Goal: Navigation & Orientation: Find specific page/section

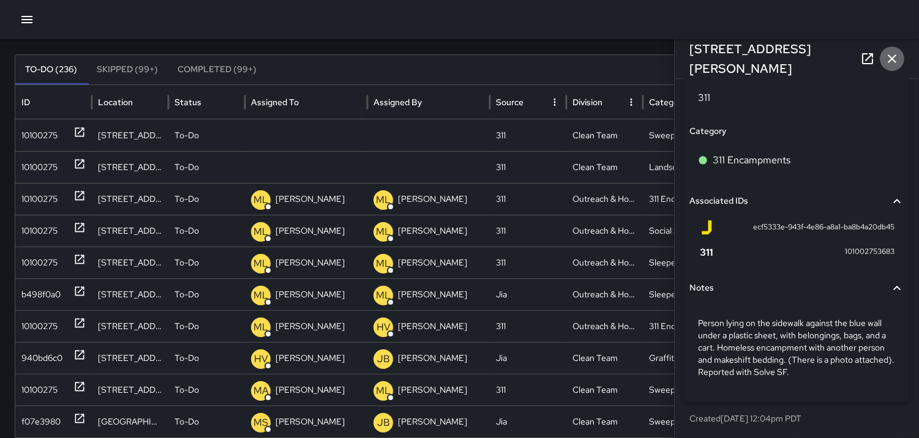
click at [894, 60] on icon "button" at bounding box center [892, 59] width 9 height 9
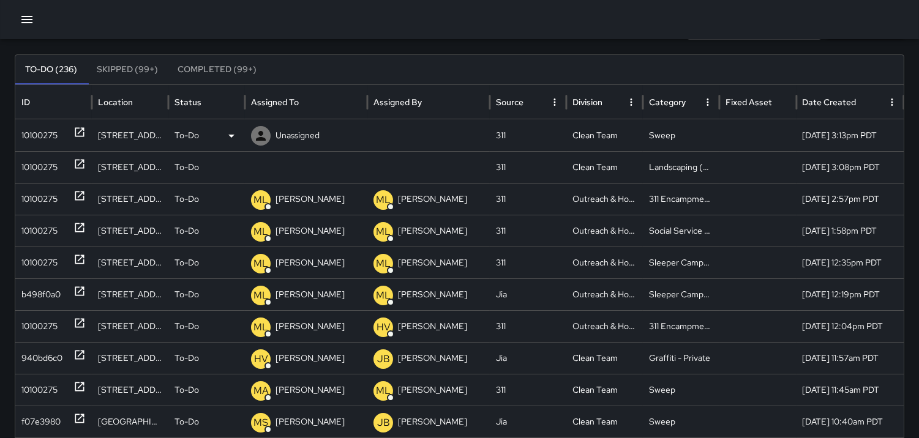
click at [40, 141] on div "10100275" at bounding box center [39, 135] width 36 height 31
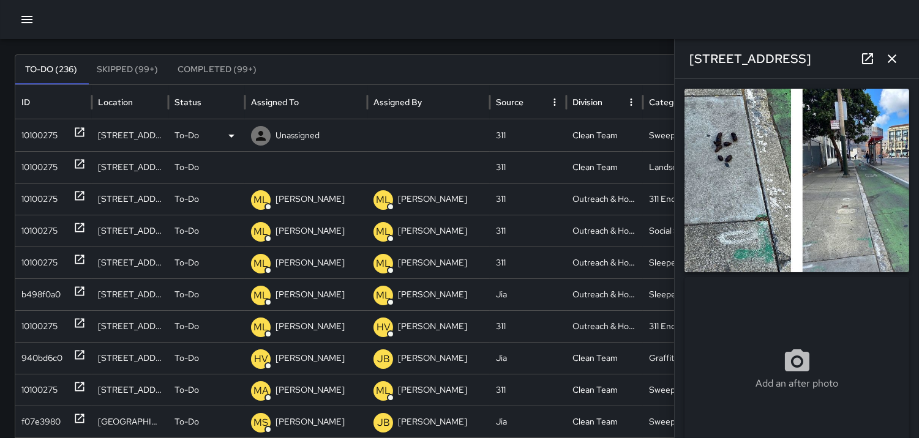
type input "**********"
click at [262, 134] on icon at bounding box center [261, 136] width 10 height 10
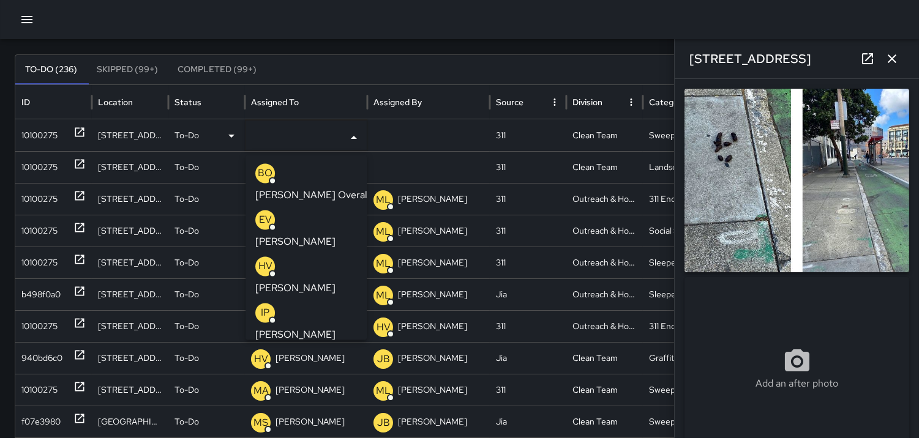
click at [262, 399] on p "MM" at bounding box center [265, 406] width 17 height 15
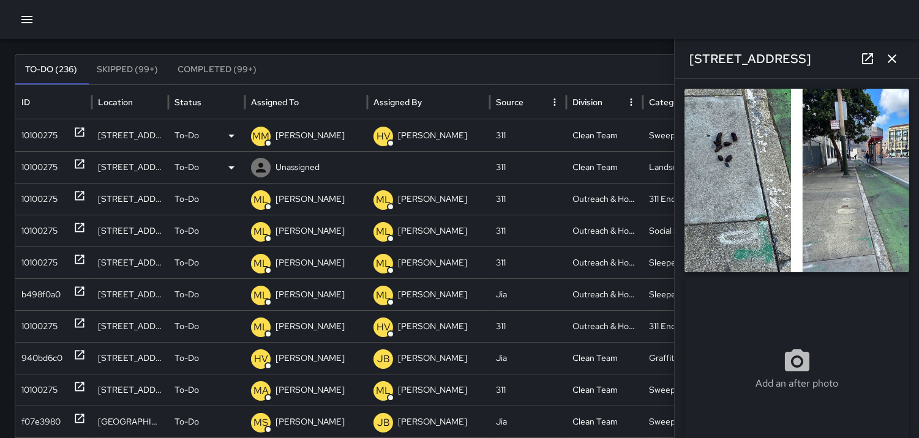
click at [43, 162] on div "10100275" at bounding box center [39, 167] width 36 height 31
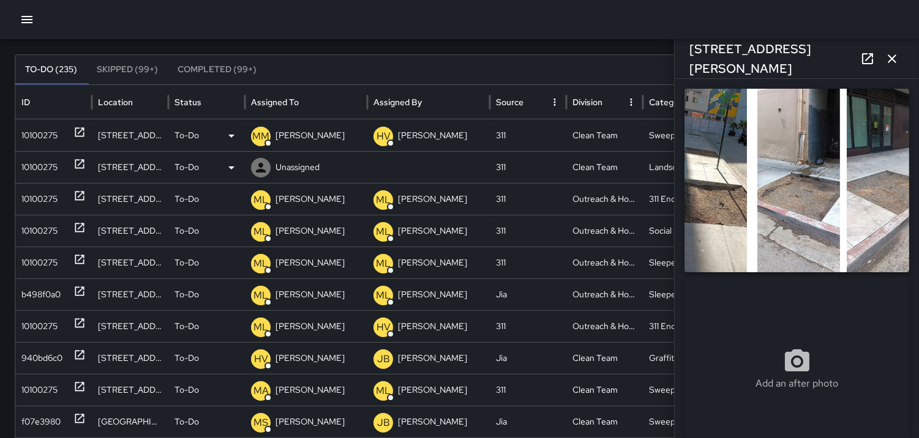
click at [262, 164] on icon at bounding box center [261, 168] width 10 height 10
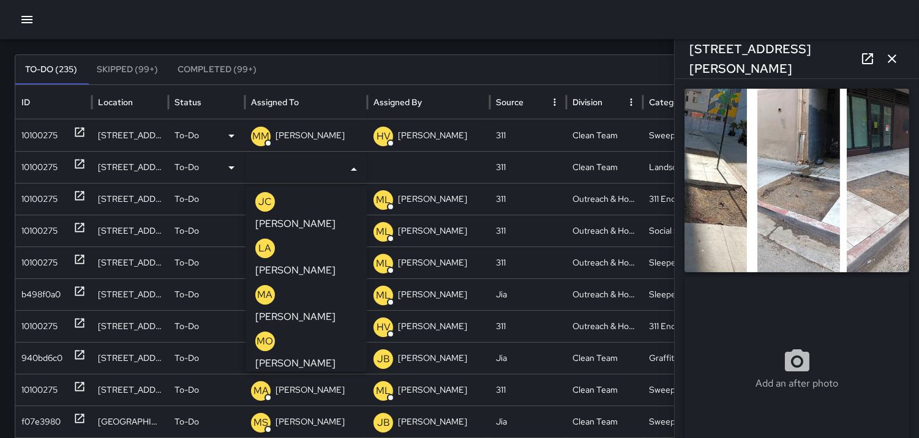
scroll to position [631, 0]
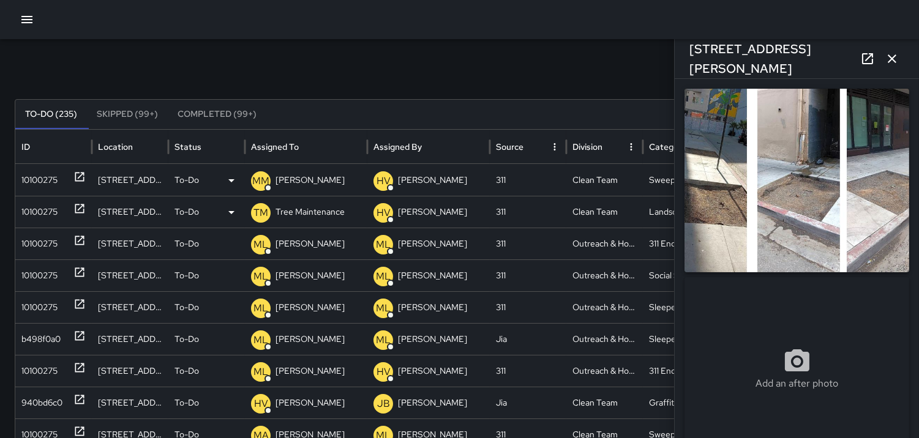
scroll to position [0, 0]
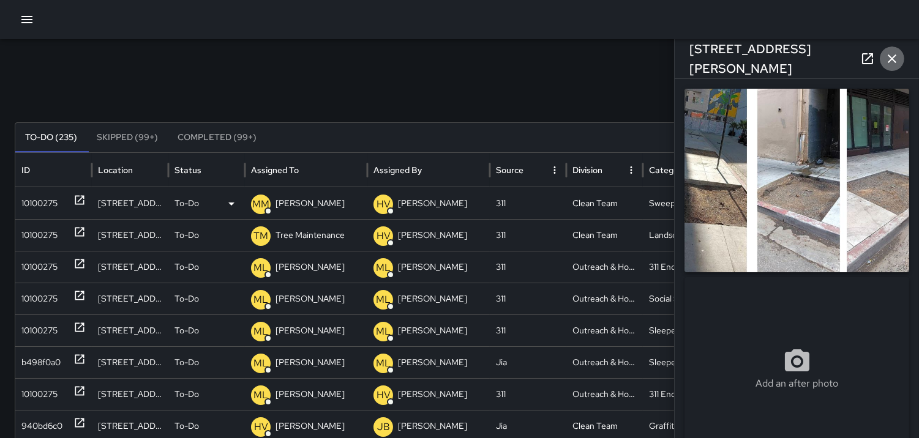
click at [890, 59] on icon "button" at bounding box center [892, 58] width 15 height 15
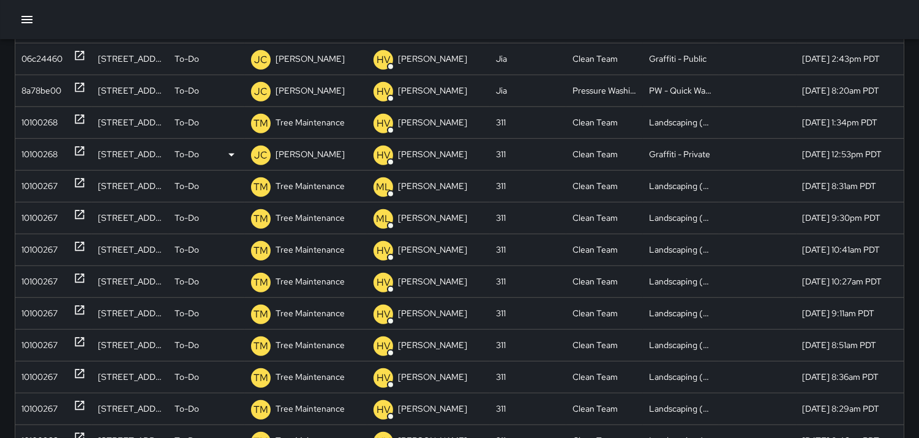
click at [43, 157] on div "10100268" at bounding box center [39, 154] width 36 height 31
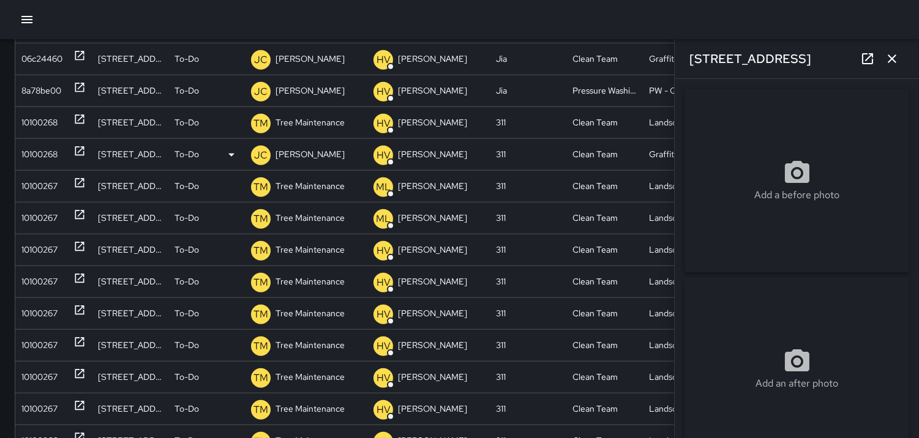
type input "**********"
click at [893, 56] on icon "button" at bounding box center [892, 58] width 15 height 15
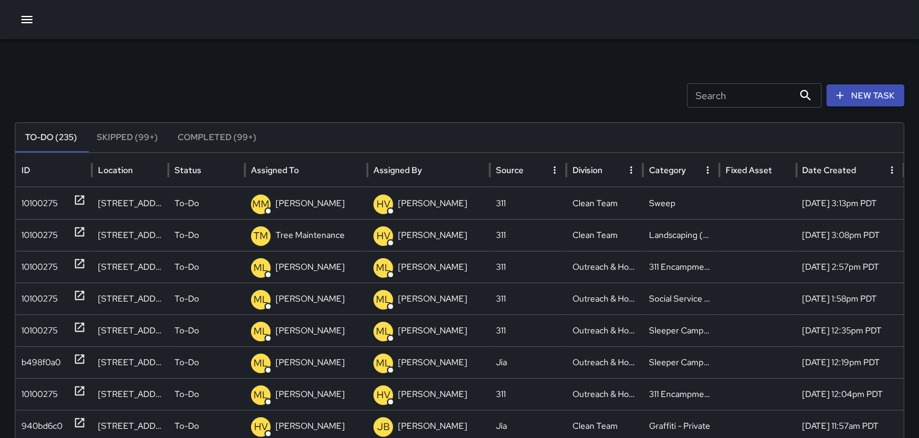
click at [28, 22] on icon "button" at bounding box center [26, 19] width 11 height 7
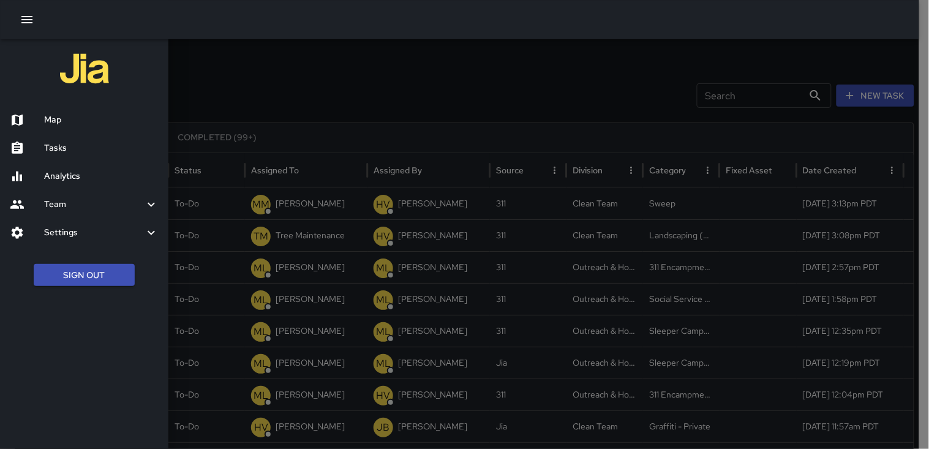
click at [75, 115] on h6 "Map" at bounding box center [101, 119] width 115 height 13
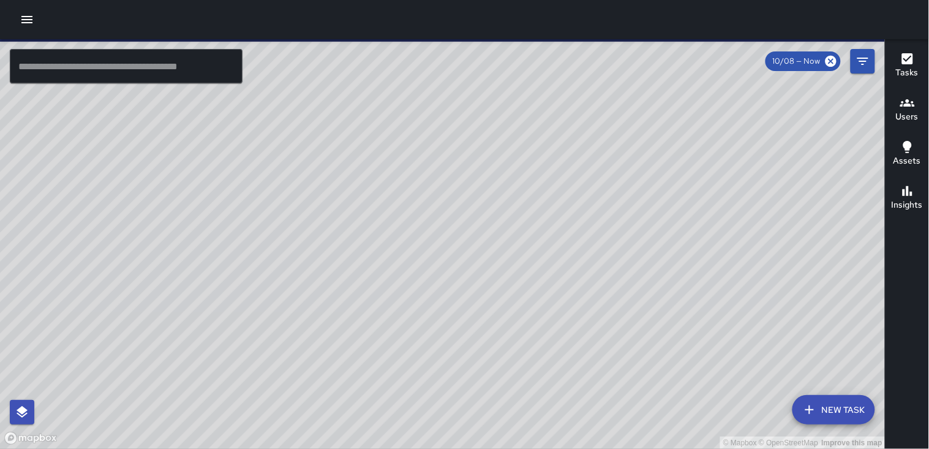
click at [913, 115] on h6 "Users" at bounding box center [907, 116] width 23 height 13
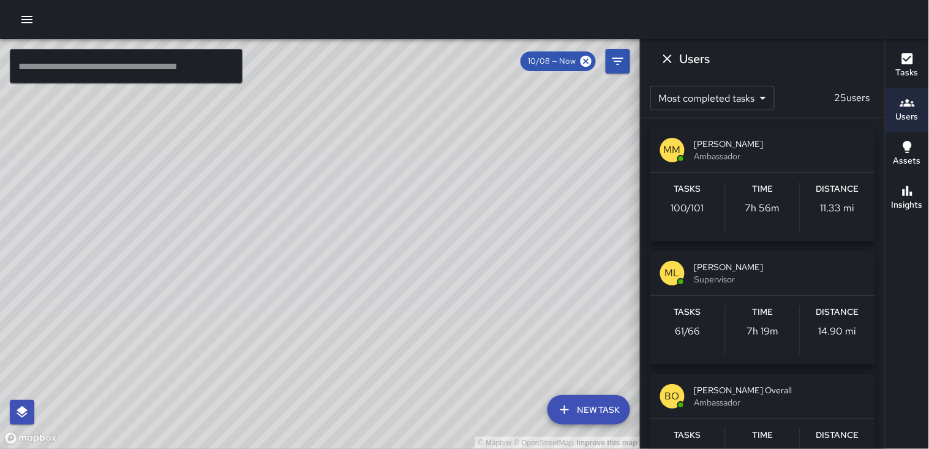
click at [852, 200] on div "Distance 11.33 mi" at bounding box center [837, 206] width 75 height 49
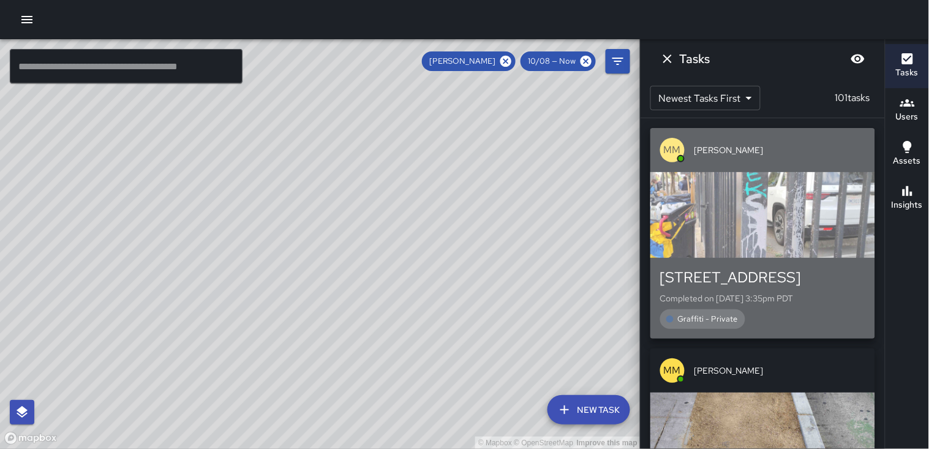
click at [775, 202] on div "button" at bounding box center [762, 215] width 225 height 86
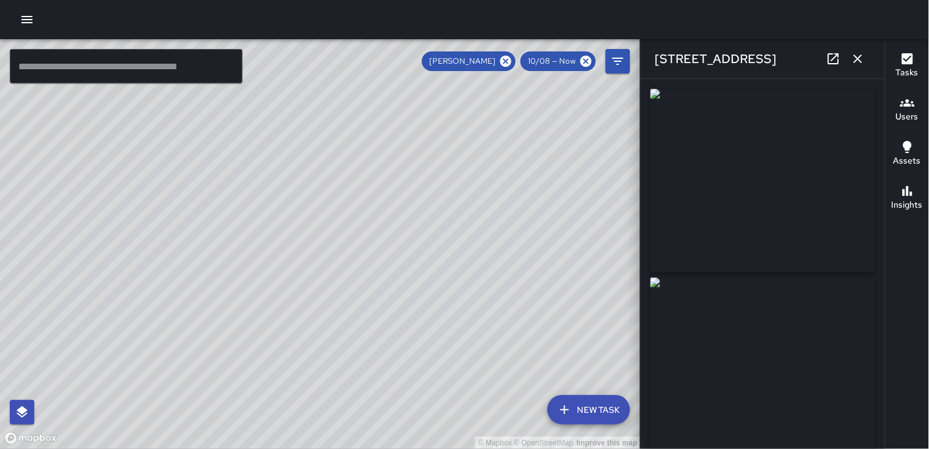
click at [861, 61] on icon "button" at bounding box center [858, 59] width 9 height 9
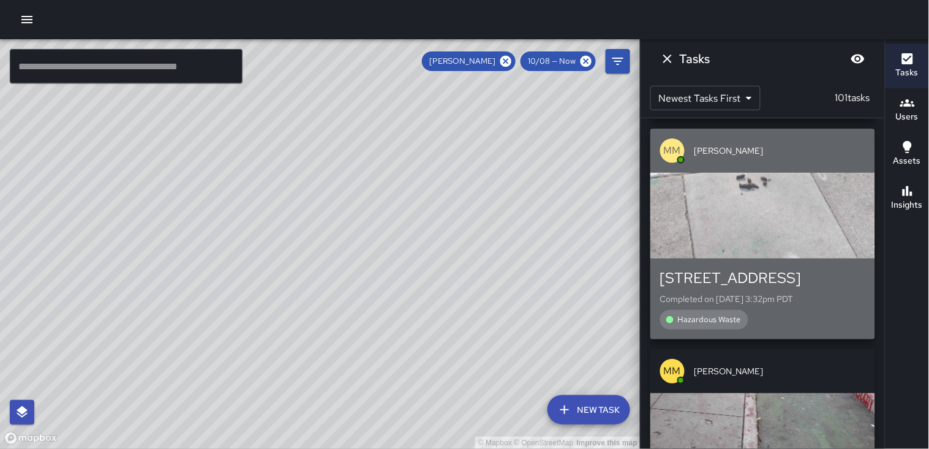
click at [775, 222] on div "button" at bounding box center [762, 216] width 225 height 86
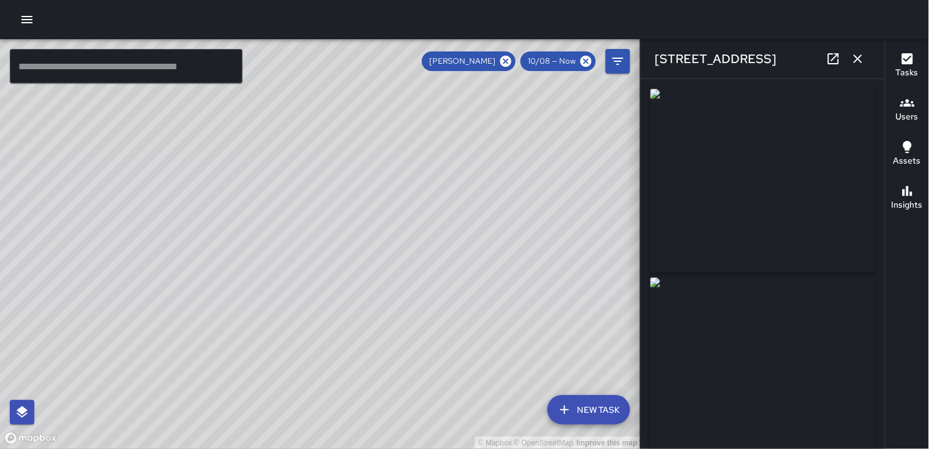
type input "**********"
click at [860, 59] on icon "button" at bounding box center [858, 58] width 15 height 15
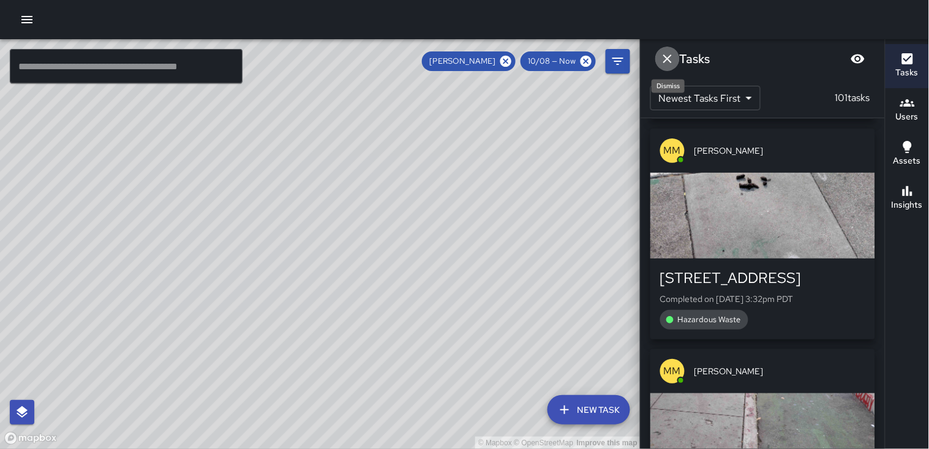
click at [671, 55] on icon "Dismiss" at bounding box center [667, 59] width 9 height 9
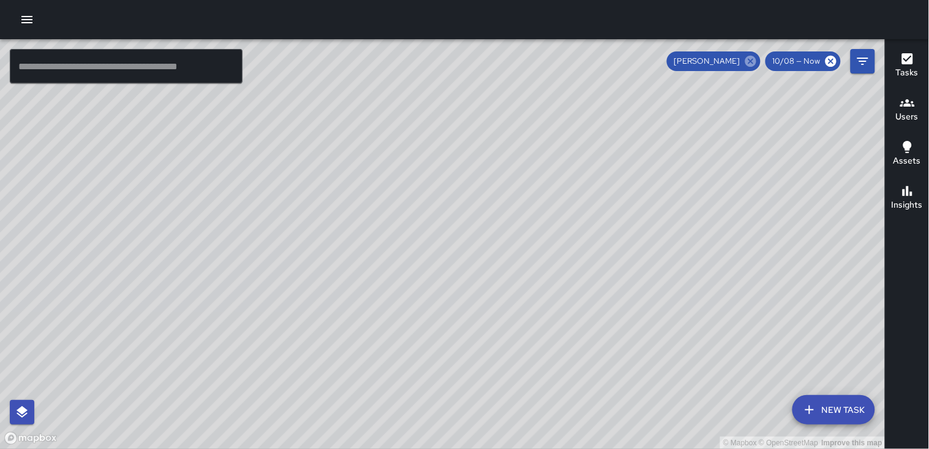
click at [752, 62] on icon at bounding box center [750, 61] width 13 height 13
click at [908, 109] on icon "button" at bounding box center [907, 103] width 15 height 15
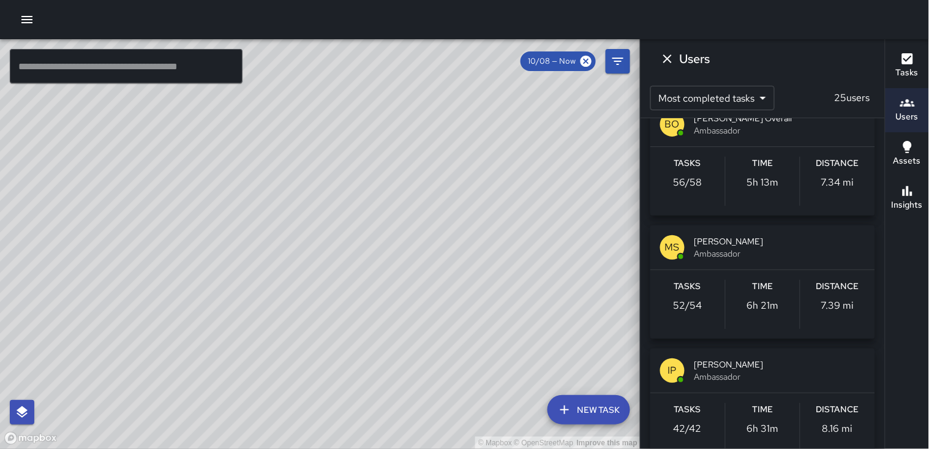
scroll to position [340, 0]
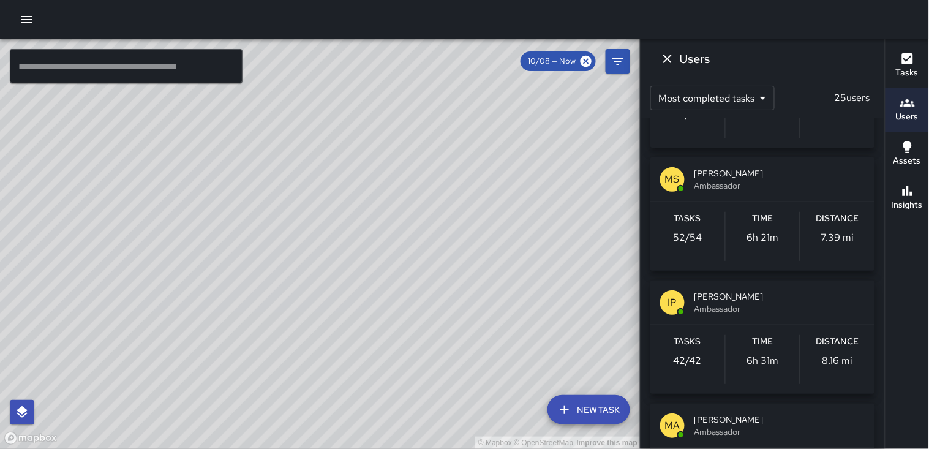
click at [846, 359] on div "Distance 8.16 mi" at bounding box center [837, 359] width 75 height 49
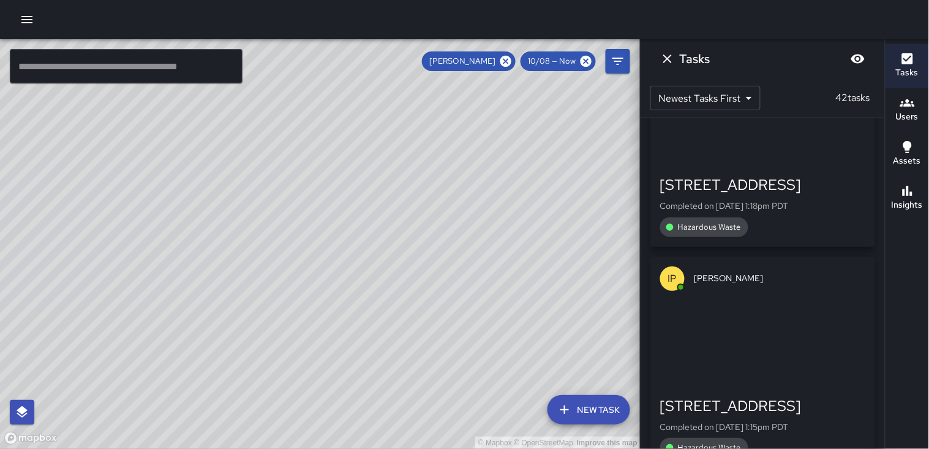
scroll to position [2686, 0]
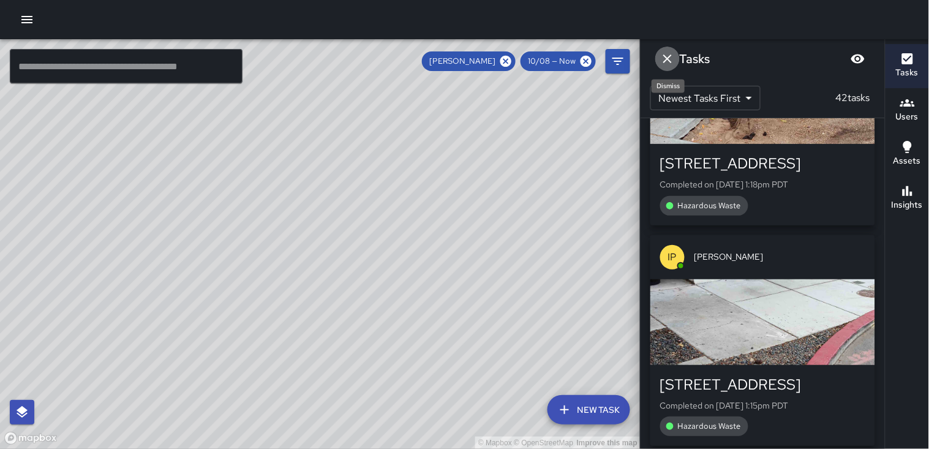
click at [665, 61] on icon "Dismiss" at bounding box center [667, 59] width 9 height 9
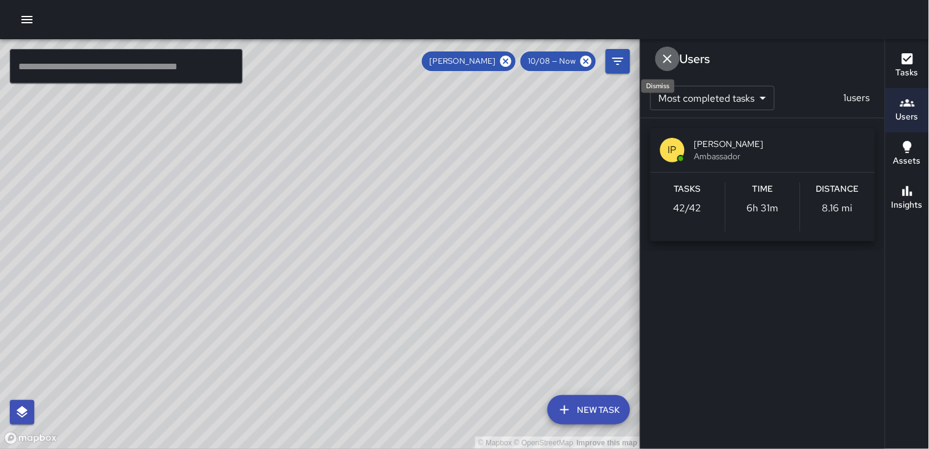
click at [665, 62] on icon "Dismiss" at bounding box center [667, 58] width 15 height 15
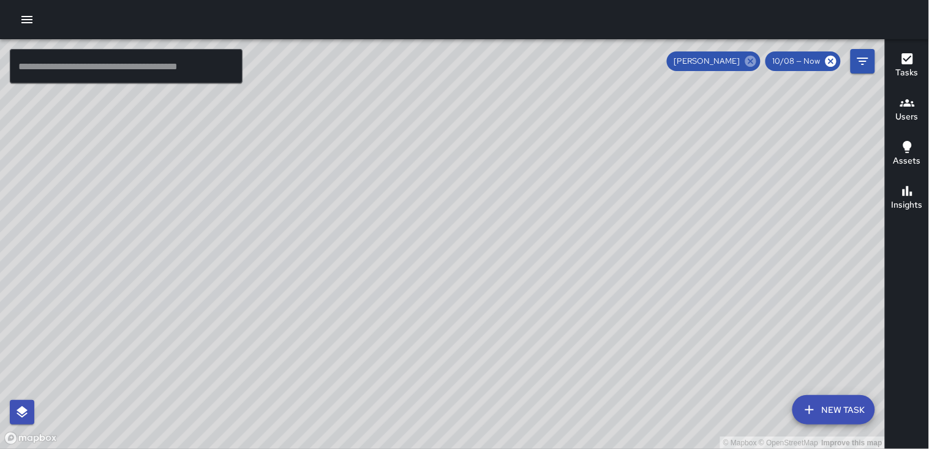
click at [751, 59] on icon at bounding box center [750, 61] width 13 height 13
click at [905, 107] on icon "button" at bounding box center [907, 103] width 15 height 15
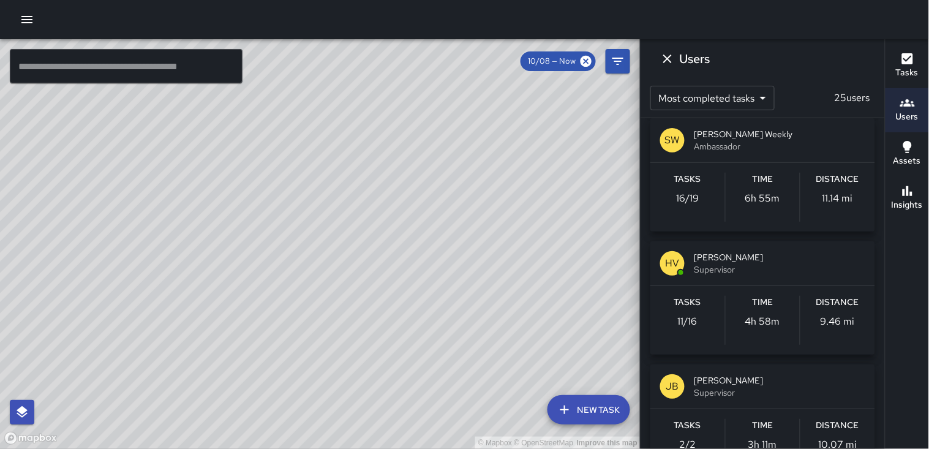
scroll to position [816, 0]
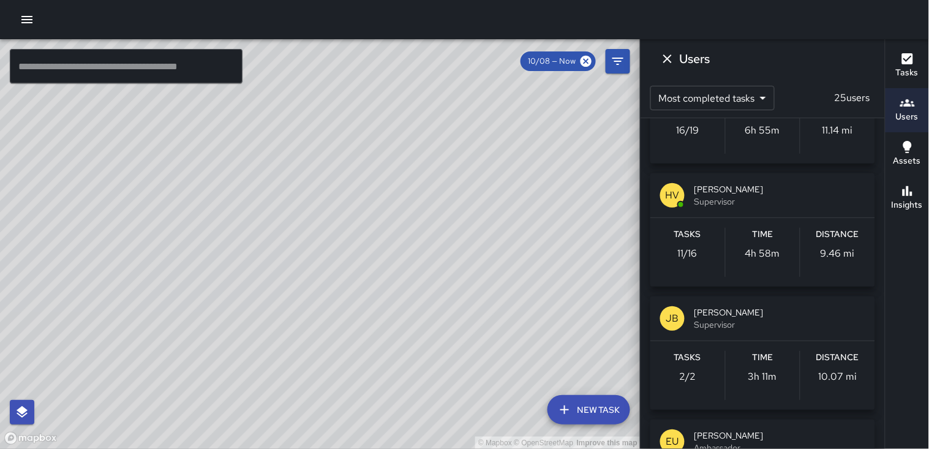
click at [828, 246] on p "9.46 mi" at bounding box center [838, 253] width 34 height 15
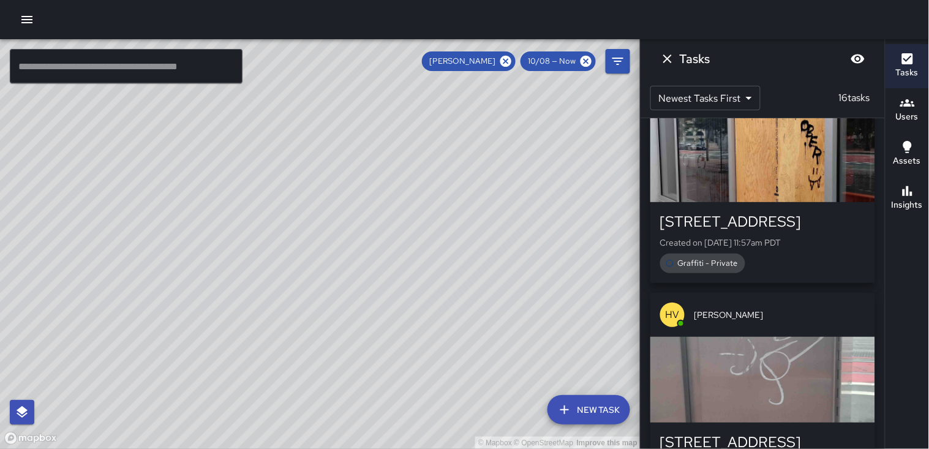
scroll to position [0, 0]
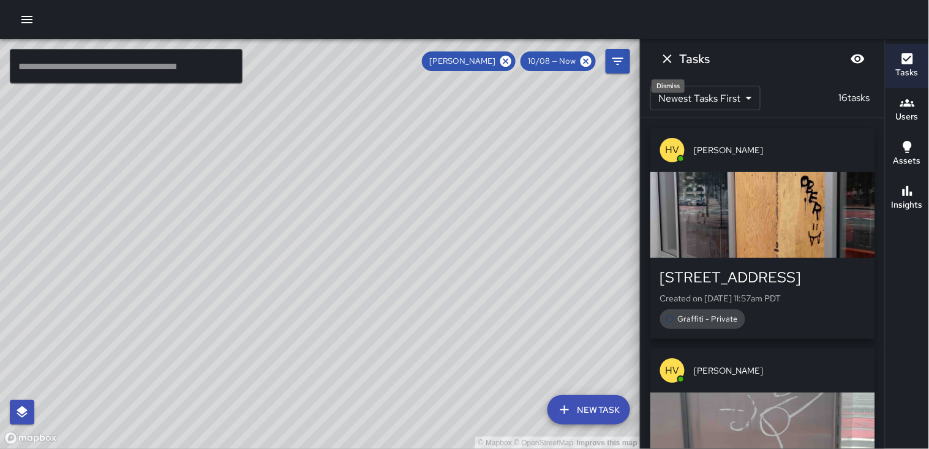
click at [660, 59] on icon "Dismiss" at bounding box center [667, 58] width 15 height 15
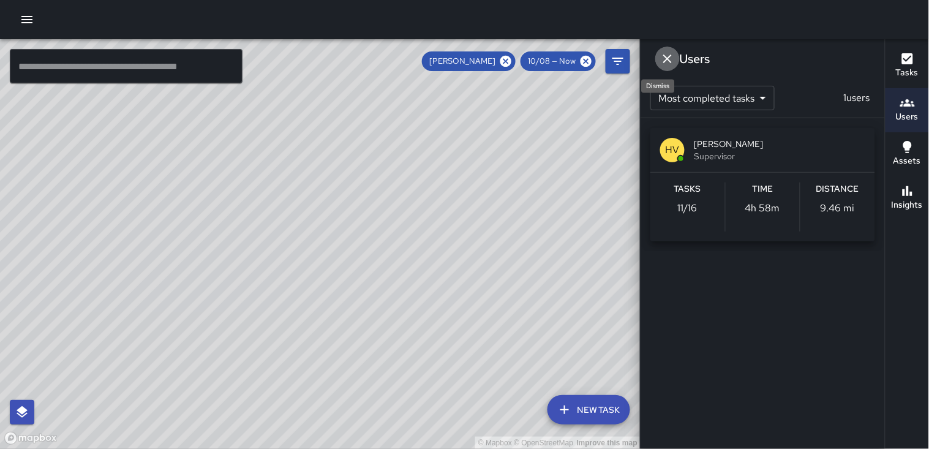
click at [665, 58] on icon "Dismiss" at bounding box center [667, 58] width 15 height 15
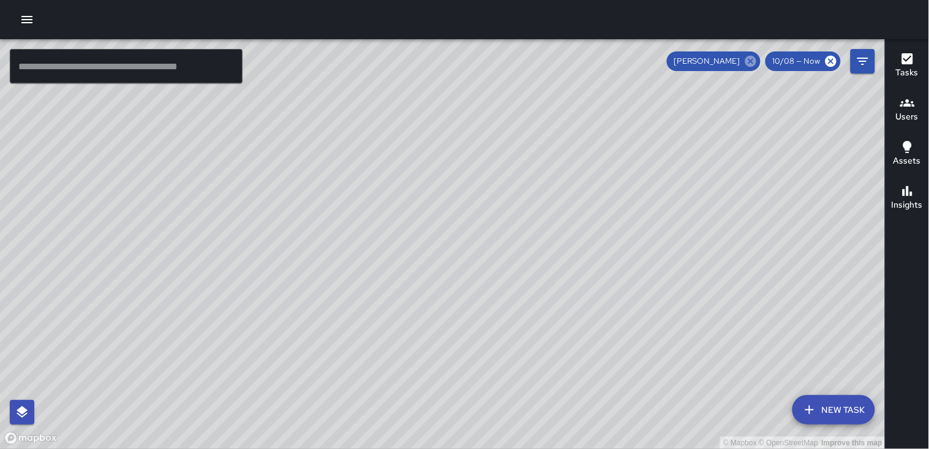
click at [753, 62] on icon at bounding box center [750, 61] width 13 height 13
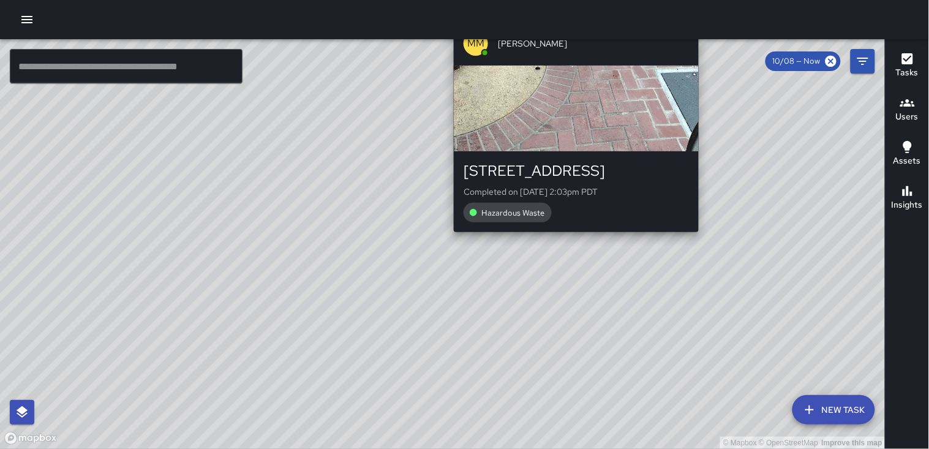
drag, startPoint x: 653, startPoint y: 257, endPoint x: 566, endPoint y: 229, distance: 91.4
click at [568, 235] on div "© Mapbox © OpenStreetMap Improve this map MM [PERSON_NAME] [STREET_ADDRESS] Com…" at bounding box center [443, 244] width 886 height 410
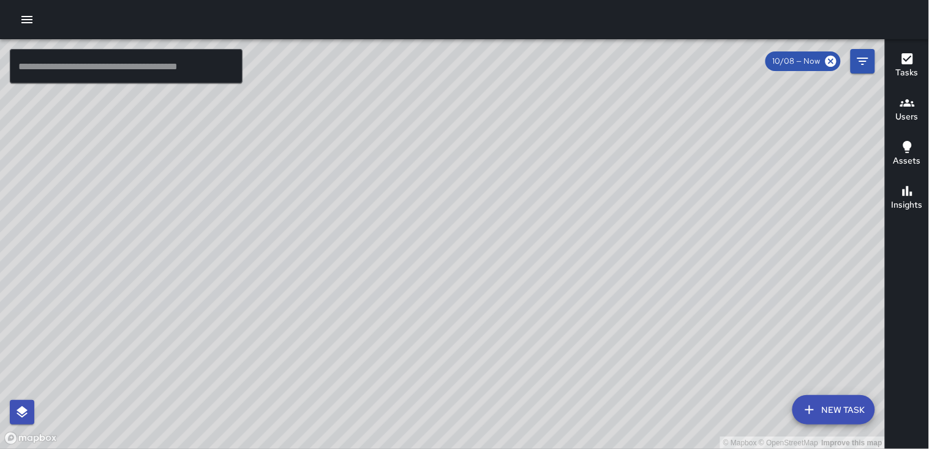
drag, startPoint x: 665, startPoint y: 219, endPoint x: 552, endPoint y: 249, distance: 116.5
click at [29, 23] on icon "button" at bounding box center [26, 19] width 11 height 7
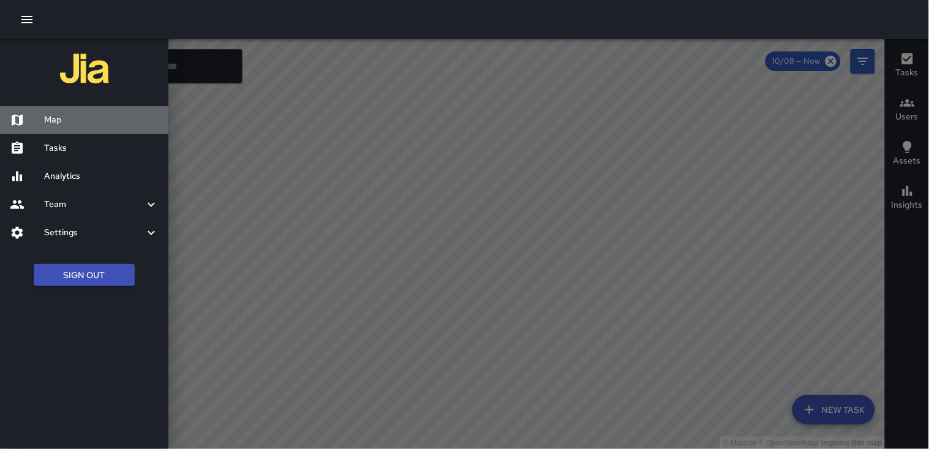
click at [70, 120] on h6 "Map" at bounding box center [101, 119] width 115 height 13
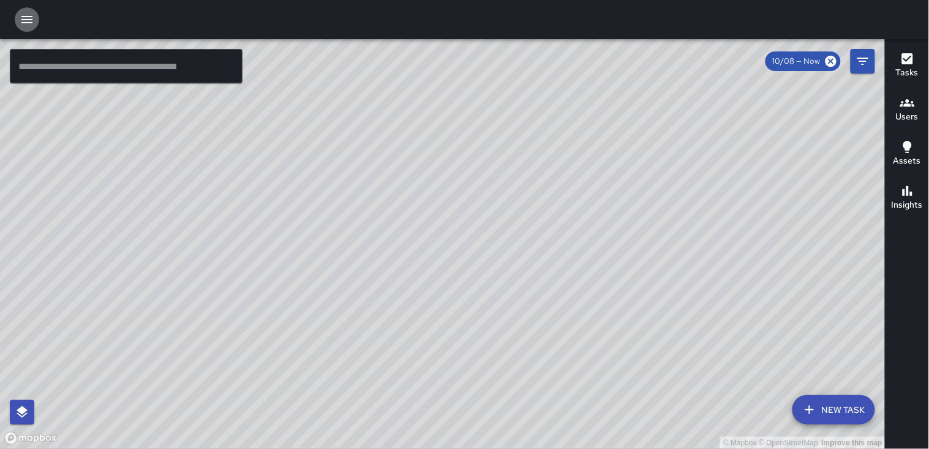
click at [21, 21] on icon "button" at bounding box center [27, 19] width 15 height 15
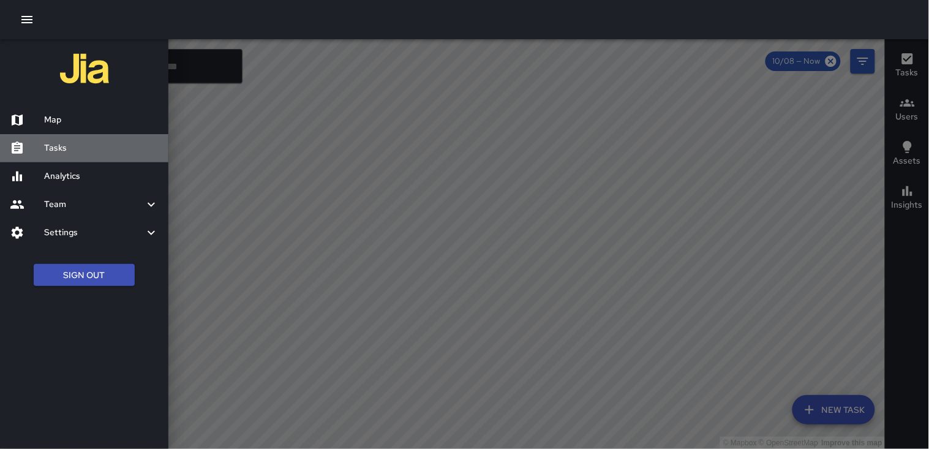
click at [86, 143] on h6 "Tasks" at bounding box center [101, 147] width 115 height 13
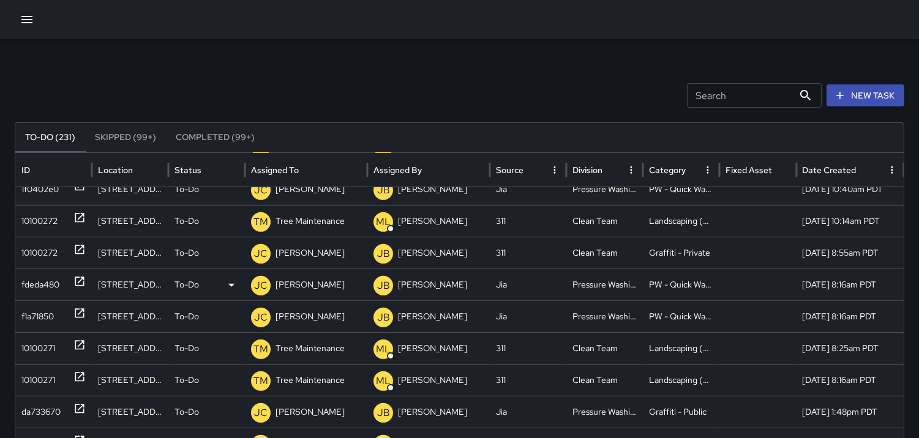
scroll to position [1084, 0]
